Goal: Task Accomplishment & Management: Manage account settings

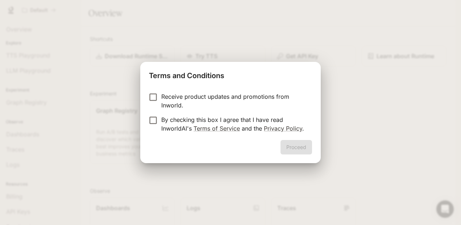
click at [227, 97] on p "Receive product updates and promotions from Inworld." at bounding box center [233, 100] width 145 height 17
click at [223, 117] on p "By checking this box I agree that I have read InworldAI's Terms of Service and …" at bounding box center [233, 124] width 145 height 17
click at [287, 145] on button "Proceed" at bounding box center [297, 147] width 32 height 15
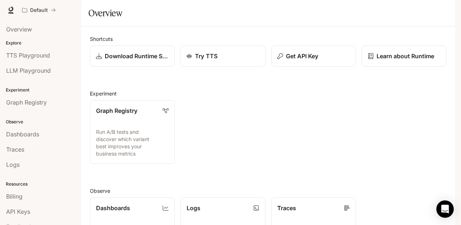
click at [196, 61] on p "Try TTS" at bounding box center [206, 56] width 22 height 9
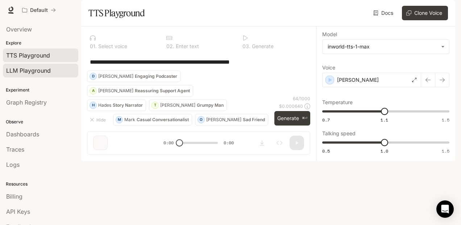
click at [53, 75] on link "LLM Playground" at bounding box center [40, 71] width 75 height 14
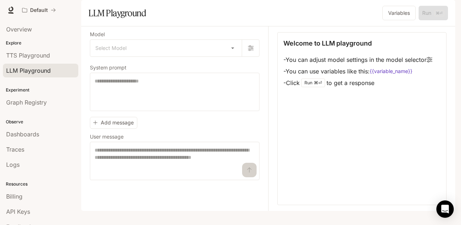
click at [53, 63] on li "LLM Playground" at bounding box center [40, 70] width 81 height 15
click at [53, 54] on div "TTS Playground" at bounding box center [40, 55] width 69 height 9
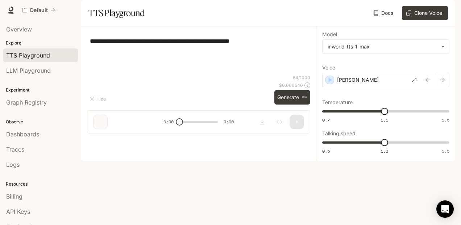
scroll to position [26, 0]
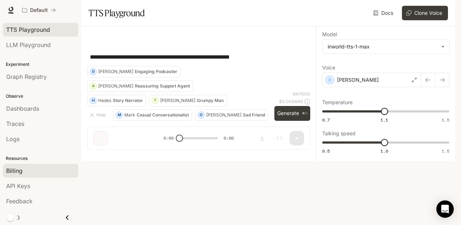
click at [40, 174] on div "Billing" at bounding box center [40, 171] width 69 height 9
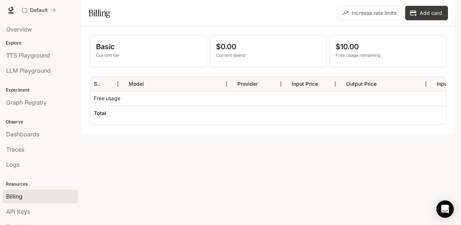
click at [310, 52] on p "$0.00" at bounding box center [268, 46] width 105 height 11
click at [335, 62] on div "$10.00 Free usage remaining" at bounding box center [388, 52] width 116 height 32
